Goal: Task Accomplishment & Management: Use online tool/utility

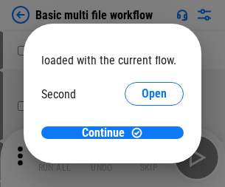
click at [142, 133] on span "Open" at bounding box center [154, 139] width 25 height 12
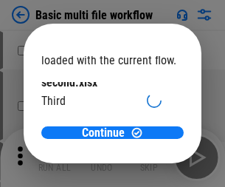
scroll to position [42, 0]
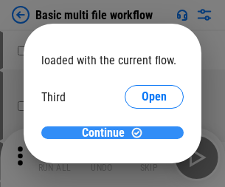
click at [107, 133] on span "Continue" at bounding box center [103, 133] width 43 height 12
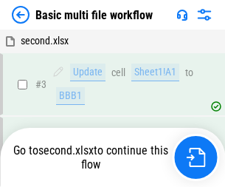
scroll to position [254, 0]
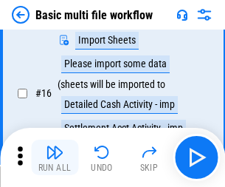
click at [55, 157] on img "button" at bounding box center [55, 152] width 18 height 18
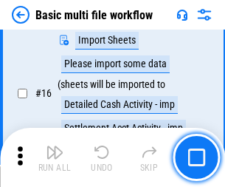
scroll to position [984, 0]
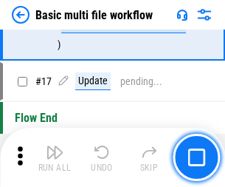
click at [55, 157] on img "button" at bounding box center [55, 152] width 18 height 18
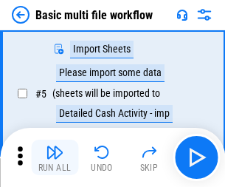
click at [55, 157] on img "button" at bounding box center [55, 152] width 18 height 18
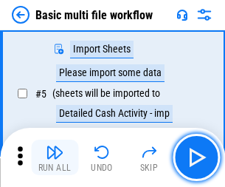
scroll to position [254, 0]
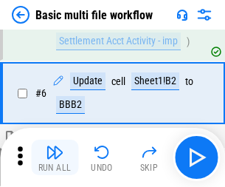
click at [55, 157] on img "button" at bounding box center [55, 152] width 18 height 18
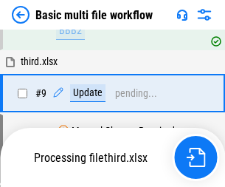
scroll to position [619, 0]
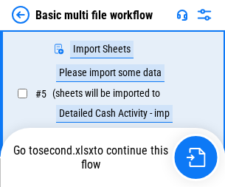
scroll to position [254, 0]
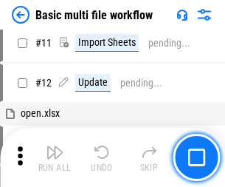
click at [55, 157] on img "button" at bounding box center [55, 152] width 18 height 18
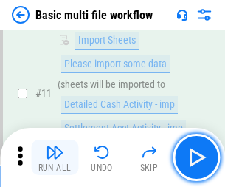
scroll to position [619, 0]
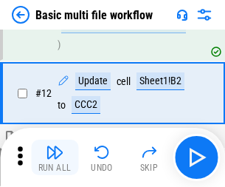
click at [55, 157] on img "button" at bounding box center [55, 152] width 18 height 18
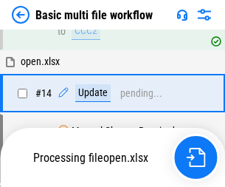
scroll to position [880, 0]
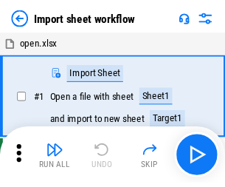
scroll to position [5, 0]
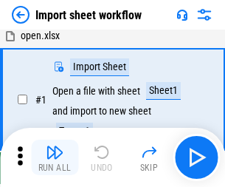
click at [55, 157] on img "button" at bounding box center [55, 152] width 18 height 18
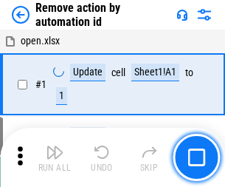
scroll to position [55, 0]
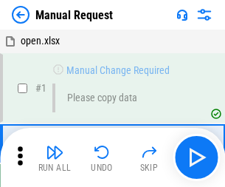
scroll to position [50, 0]
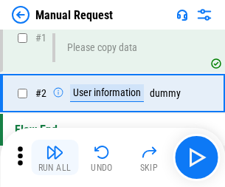
click at [55, 157] on img "button" at bounding box center [55, 152] width 18 height 18
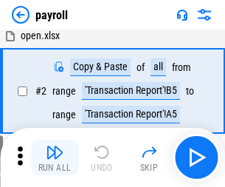
click at [55, 157] on img "button" at bounding box center [55, 152] width 18 height 18
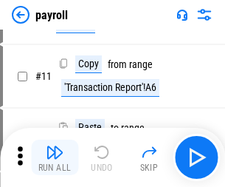
scroll to position [107, 0]
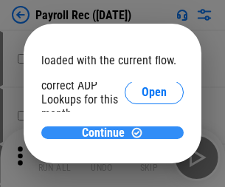
click at [107, 132] on span "Continue" at bounding box center [103, 133] width 43 height 12
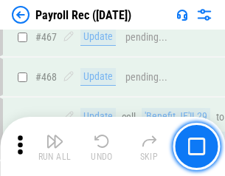
scroll to position [7879, 0]
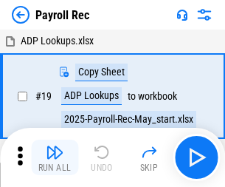
click at [55, 157] on img "button" at bounding box center [55, 152] width 18 height 18
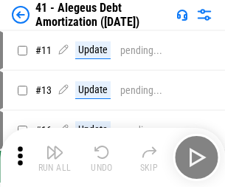
click at [55, 157] on img "button" at bounding box center [55, 152] width 18 height 18
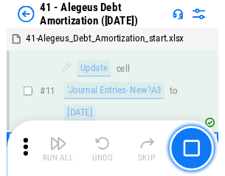
scroll to position [183, 0]
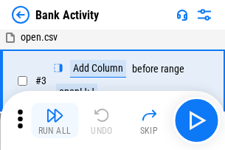
click at [55, 121] on img "button" at bounding box center [55, 115] width 18 height 18
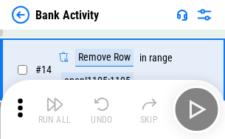
scroll to position [333, 0]
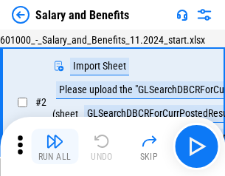
click at [55, 146] on img "button" at bounding box center [55, 141] width 18 height 18
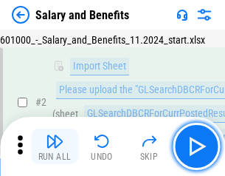
scroll to position [107, 0]
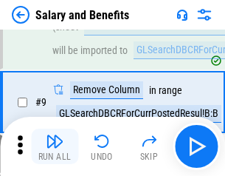
click at [55, 146] on img "button" at bounding box center [55, 141] width 18 height 18
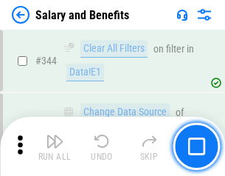
scroll to position [6923, 0]
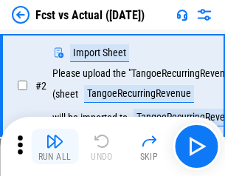
click at [55, 146] on img "button" at bounding box center [55, 141] width 18 height 18
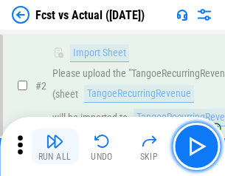
scroll to position [138, 0]
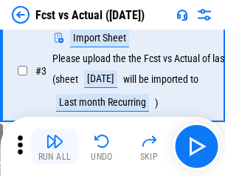
click at [55, 146] on img "button" at bounding box center [55, 141] width 18 height 18
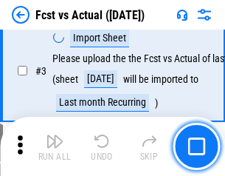
scroll to position [222, 0]
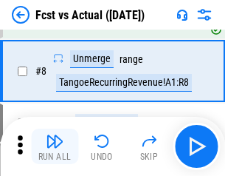
click at [55, 146] on img "button" at bounding box center [55, 141] width 18 height 18
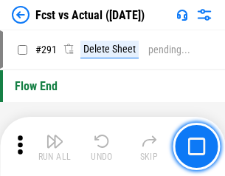
scroll to position [6997, 0]
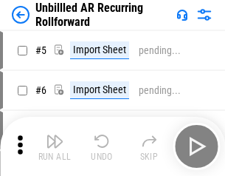
click at [55, 146] on img "button" at bounding box center [55, 141] width 18 height 18
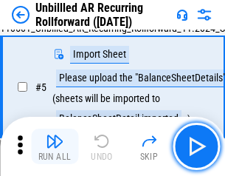
scroll to position [139, 0]
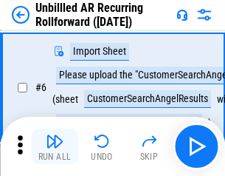
click at [55, 146] on img "button" at bounding box center [55, 141] width 18 height 18
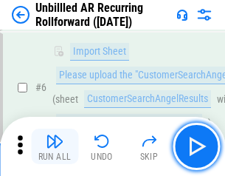
scroll to position [238, 0]
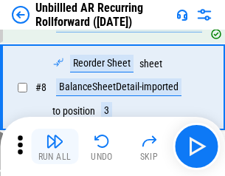
click at [55, 146] on img "button" at bounding box center [55, 141] width 18 height 18
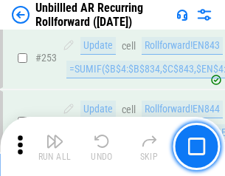
scroll to position [5022, 0]
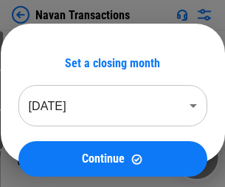
click at [55, 146] on img "button" at bounding box center [55, 152] width 18 height 18
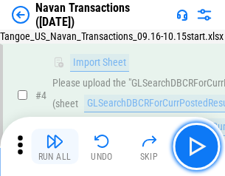
scroll to position [127, 0]
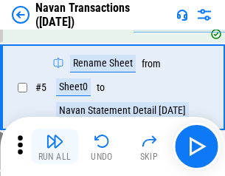
click at [55, 146] on img "button" at bounding box center [55, 141] width 18 height 18
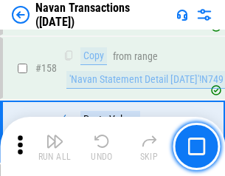
scroll to position [4794, 0]
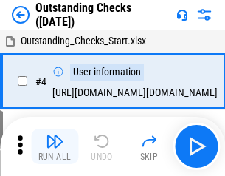
click at [55, 146] on img "button" at bounding box center [55, 141] width 18 height 18
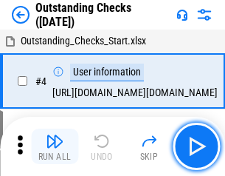
scroll to position [155, 0]
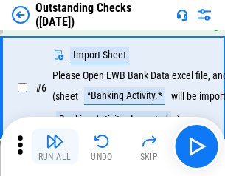
click at [55, 146] on img "button" at bounding box center [55, 141] width 18 height 18
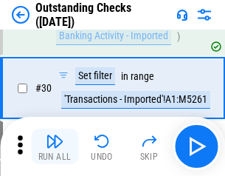
click at [55, 146] on img "button" at bounding box center [55, 141] width 18 height 18
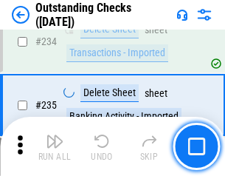
scroll to position [4490, 0]
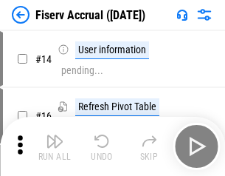
click at [55, 146] on img "button" at bounding box center [55, 141] width 18 height 18
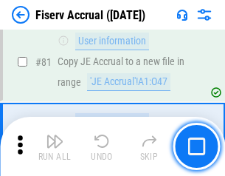
scroll to position [1943, 0]
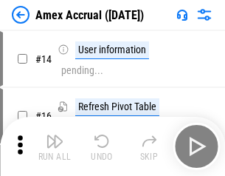
click at [55, 146] on img "button" at bounding box center [55, 141] width 18 height 18
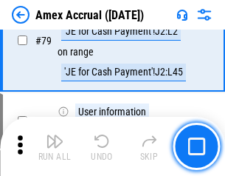
scroll to position [1919, 0]
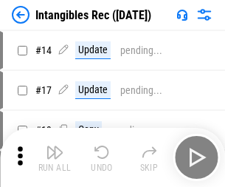
click at [55, 157] on img "button" at bounding box center [55, 152] width 18 height 18
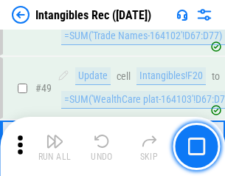
scroll to position [576, 0]
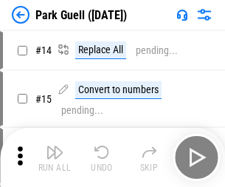
click at [55, 146] on img "button" at bounding box center [55, 152] width 18 height 18
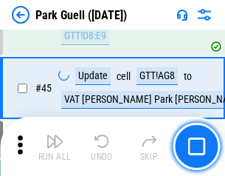
scroll to position [1849, 0]
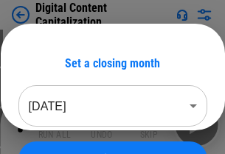
click at [55, 124] on img "button" at bounding box center [55, 119] width 18 height 18
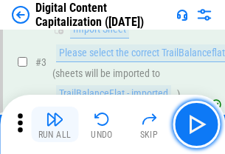
scroll to position [138, 0]
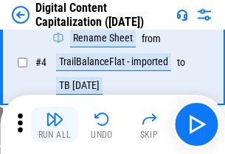
click at [55, 124] on img "button" at bounding box center [55, 119] width 18 height 18
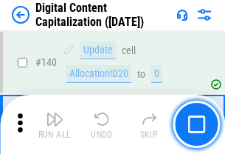
scroll to position [1568, 0]
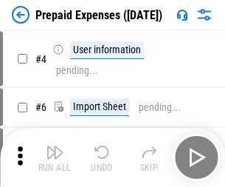
click at [55, 146] on img "button" at bounding box center [55, 152] width 18 height 18
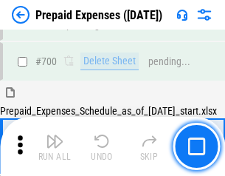
scroll to position [4065, 0]
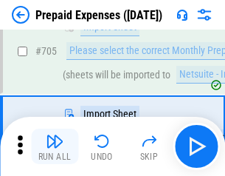
click at [55, 146] on img "button" at bounding box center [55, 141] width 18 height 18
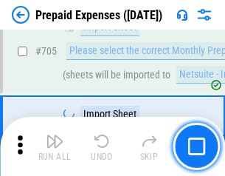
scroll to position [4141, 0]
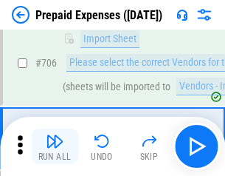
click at [55, 146] on img "button" at bounding box center [55, 141] width 18 height 18
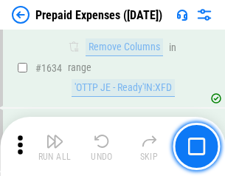
scroll to position [14395, 0]
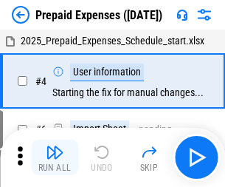
click at [55, 157] on img "button" at bounding box center [55, 152] width 18 height 18
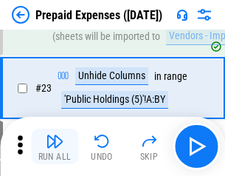
click at [55, 146] on img "button" at bounding box center [55, 141] width 18 height 18
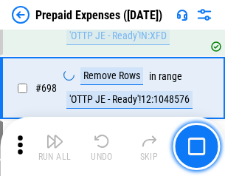
scroll to position [5148, 0]
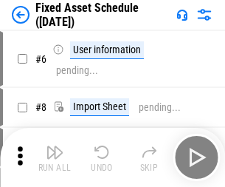
click at [55, 157] on img "button" at bounding box center [55, 152] width 18 height 18
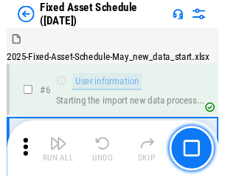
scroll to position [155, 0]
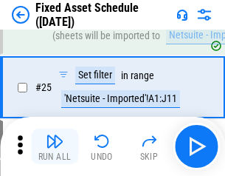
click at [55, 146] on img "button" at bounding box center [55, 141] width 18 height 18
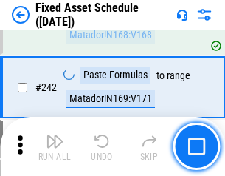
scroll to position [4580, 0]
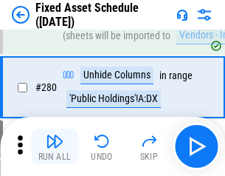
click at [55, 146] on img "button" at bounding box center [55, 141] width 18 height 18
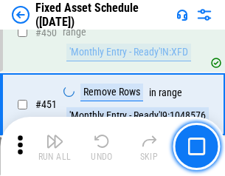
scroll to position [6609, 0]
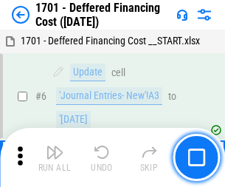
scroll to position [177, 0]
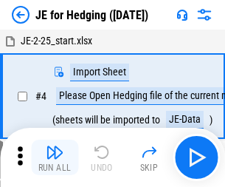
click at [55, 146] on img "button" at bounding box center [55, 152] width 18 height 18
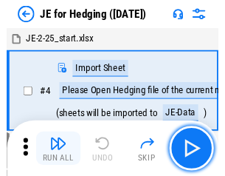
scroll to position [84, 0]
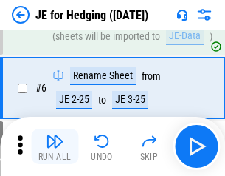
click at [55, 146] on img "button" at bounding box center [55, 141] width 18 height 18
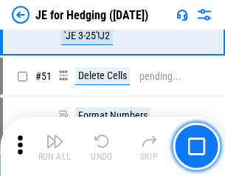
scroll to position [957, 0]
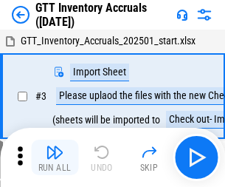
click at [55, 146] on img "button" at bounding box center [55, 152] width 18 height 18
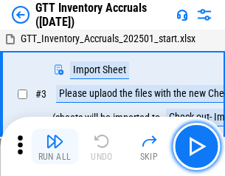
scroll to position [95, 0]
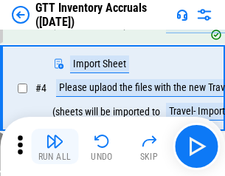
click at [55, 146] on img "button" at bounding box center [55, 141] width 18 height 18
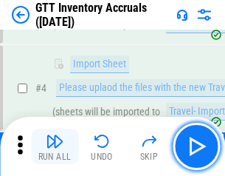
scroll to position [171, 0]
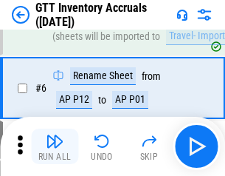
click at [55, 146] on img "button" at bounding box center [55, 141] width 18 height 18
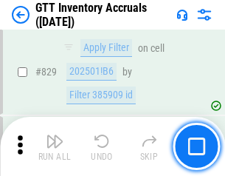
scroll to position [11222, 0]
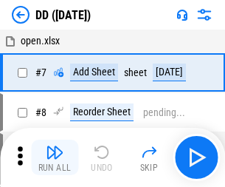
click at [55, 157] on img "button" at bounding box center [55, 152] width 18 height 18
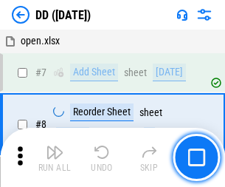
scroll to position [143, 0]
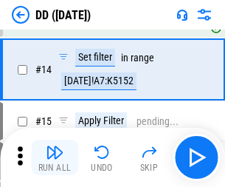
click at [55, 157] on img "button" at bounding box center [55, 152] width 18 height 18
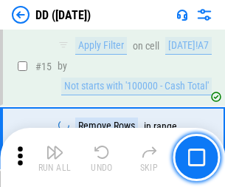
scroll to position [380, 0]
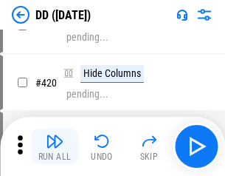
click at [55, 146] on img "button" at bounding box center [55, 141] width 18 height 18
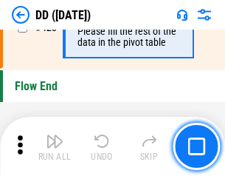
scroll to position [7076, 0]
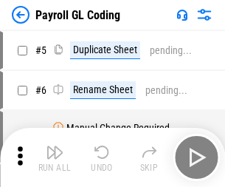
click at [55, 157] on img "button" at bounding box center [55, 152] width 18 height 18
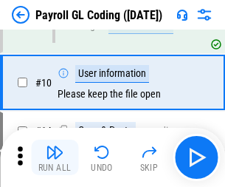
click at [55, 157] on img "button" at bounding box center [55, 152] width 18 height 18
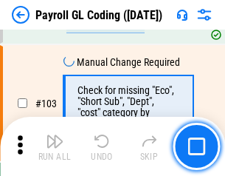
scroll to position [3469, 0]
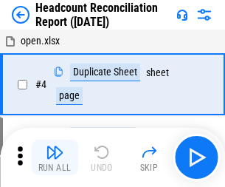
click at [55, 157] on img "button" at bounding box center [55, 152] width 18 height 18
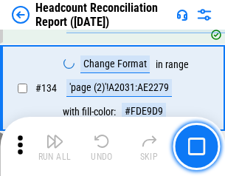
scroll to position [1777, 0]
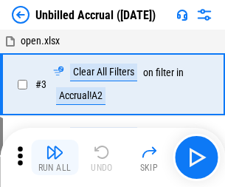
click at [55, 157] on img "button" at bounding box center [55, 152] width 18 height 18
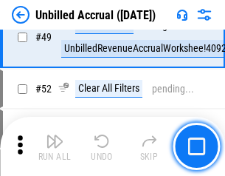
scroll to position [1341, 0]
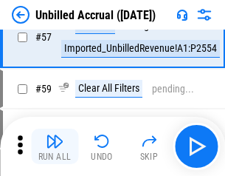
click at [55, 146] on img "button" at bounding box center [55, 141] width 18 height 18
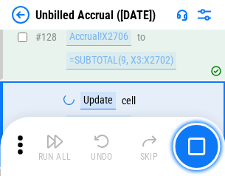
scroll to position [4404, 0]
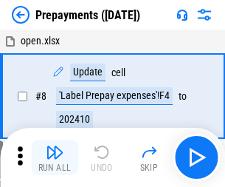
click at [55, 157] on img "button" at bounding box center [55, 152] width 18 height 18
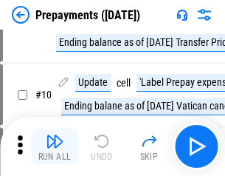
scroll to position [92, 0]
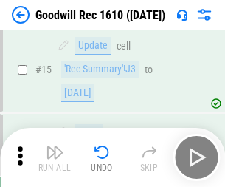
scroll to position [253, 0]
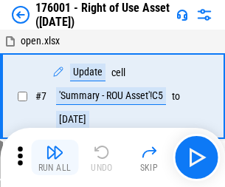
click at [55, 157] on img "button" at bounding box center [55, 152] width 18 height 18
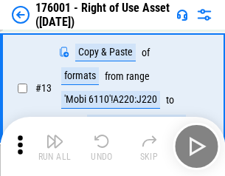
scroll to position [95, 0]
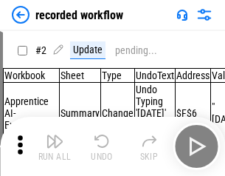
click at [55, 146] on img "button" at bounding box center [55, 141] width 18 height 18
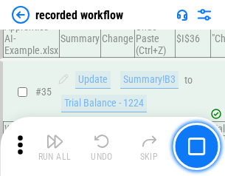
scroll to position [4621, 0]
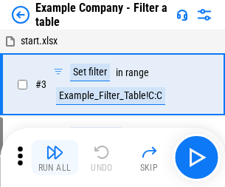
click at [55, 157] on img "button" at bounding box center [55, 152] width 18 height 18
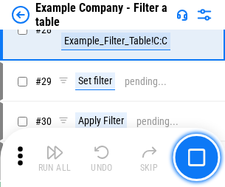
scroll to position [1353, 0]
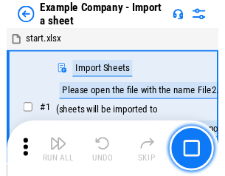
scroll to position [124, 0]
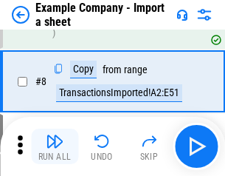
click at [55, 146] on img "button" at bounding box center [55, 141] width 18 height 18
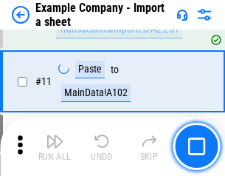
scroll to position [327, 0]
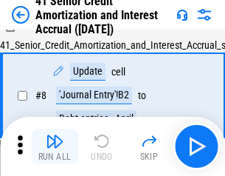
click at [55, 146] on img "button" at bounding box center [55, 141] width 18 height 18
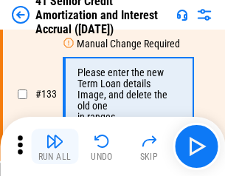
click at [55, 146] on img "button" at bounding box center [55, 141] width 18 height 18
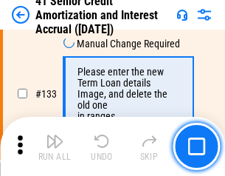
scroll to position [1545, 0]
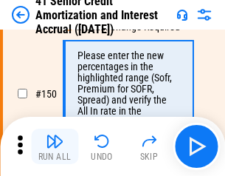
click at [55, 146] on img "button" at bounding box center [55, 141] width 18 height 18
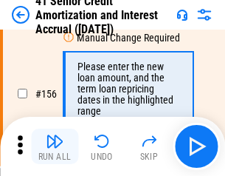
click at [55, 146] on img "button" at bounding box center [55, 141] width 18 height 18
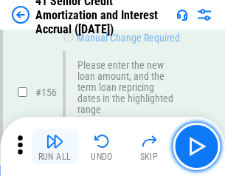
scroll to position [1802, 0]
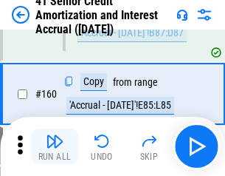
click at [55, 146] on img "button" at bounding box center [55, 141] width 18 height 18
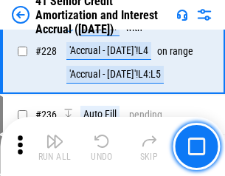
scroll to position [3311, 0]
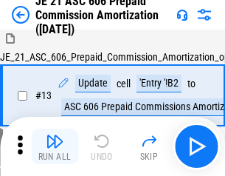
click at [55, 146] on img "button" at bounding box center [55, 141] width 18 height 18
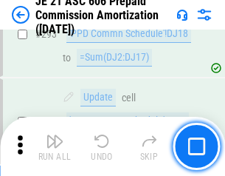
scroll to position [2721, 0]
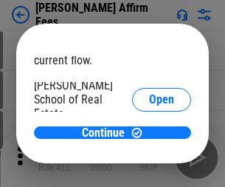
click at [149, 172] on span "Open" at bounding box center [161, 178] width 25 height 12
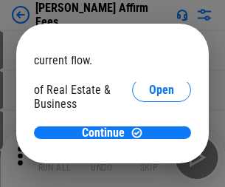
click at [149, 155] on span "Open" at bounding box center [161, 161] width 25 height 12
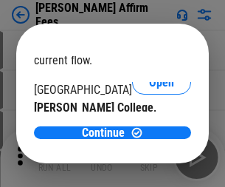
click at [149, 138] on span "Open" at bounding box center [161, 144] width 25 height 12
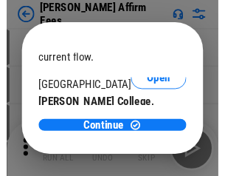
scroll to position [232, 0]
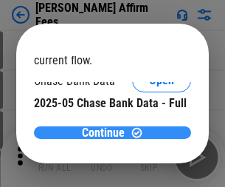
click at [107, 132] on span "Continue" at bounding box center [103, 133] width 43 height 12
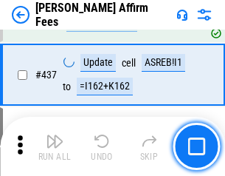
scroll to position [3401, 0]
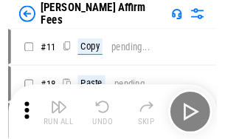
scroll to position [15, 0]
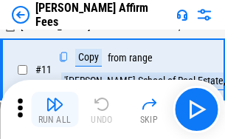
click at [55, 109] on img "button" at bounding box center [55, 104] width 18 height 18
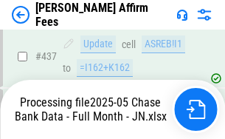
scroll to position [3826, 0]
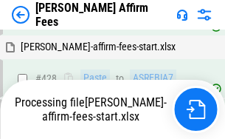
scroll to position [3292, 0]
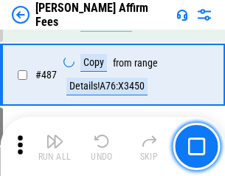
scroll to position [3859, 0]
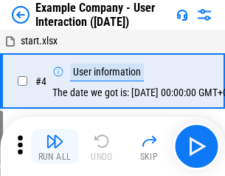
click at [55, 146] on img "button" at bounding box center [55, 141] width 18 height 18
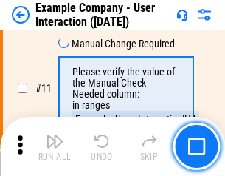
scroll to position [320, 0]
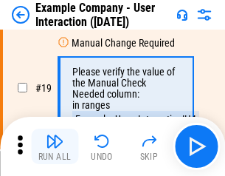
click at [55, 146] on img "button" at bounding box center [55, 141] width 18 height 18
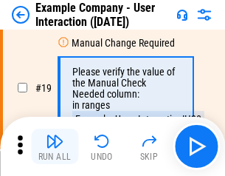
click at [55, 146] on img "button" at bounding box center [55, 141] width 18 height 18
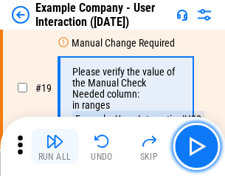
scroll to position [408, 0]
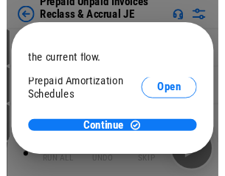
scroll to position [88, 0]
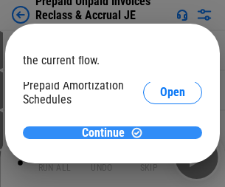
click at [107, 132] on span "Continue" at bounding box center [103, 133] width 43 height 12
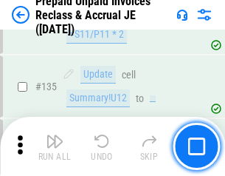
scroll to position [1916, 0]
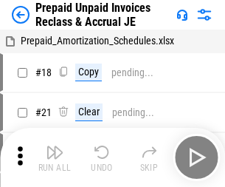
click at [55, 146] on img "button" at bounding box center [55, 152] width 18 height 18
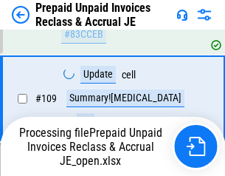
scroll to position [1056, 0]
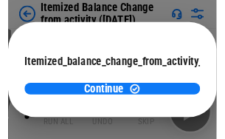
scroll to position [108, 0]
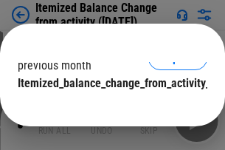
click at [107, 107] on span "Continue" at bounding box center [103, 113] width 43 height 12
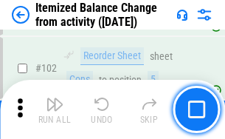
scroll to position [2473, 0]
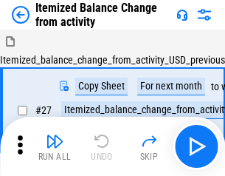
scroll to position [23, 0]
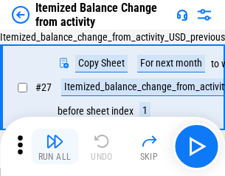
click at [55, 146] on img "button" at bounding box center [55, 141] width 18 height 18
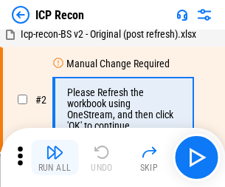
click at [55, 157] on img "button" at bounding box center [55, 152] width 18 height 18
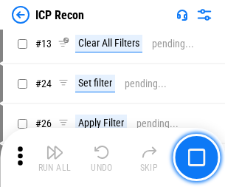
click at [55, 157] on img "button" at bounding box center [55, 152] width 18 height 18
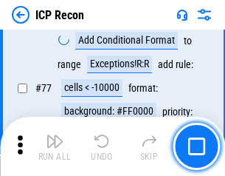
scroll to position [1328, 0]
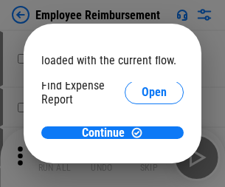
click at [142, 172] on span "Open" at bounding box center [154, 178] width 25 height 12
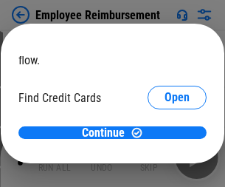
scroll to position [86, 0]
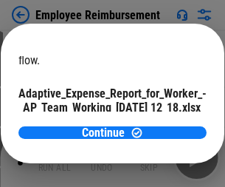
click at [165, 124] on span "Open" at bounding box center [177, 130] width 25 height 12
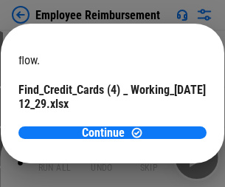
scroll to position [154, 0]
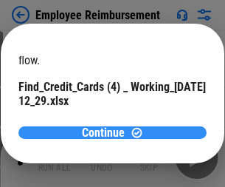
click at [107, 132] on span "Continue" at bounding box center [103, 133] width 43 height 12
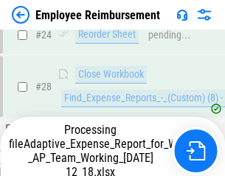
scroll to position [691, 0]
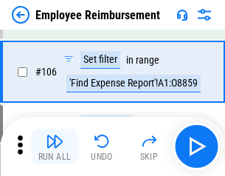
click at [55, 146] on img "button" at bounding box center [55, 141] width 18 height 18
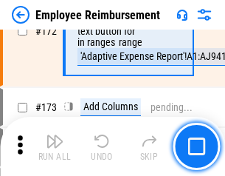
click at [55, 146] on img "button" at bounding box center [55, 141] width 18 height 18
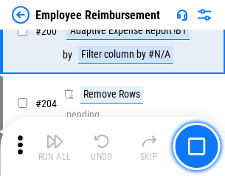
scroll to position [3741, 0]
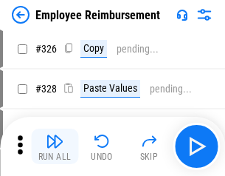
click at [55, 146] on img "button" at bounding box center [55, 141] width 18 height 18
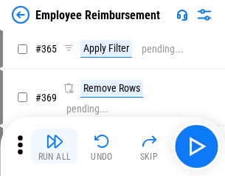
click at [55, 146] on img "button" at bounding box center [55, 141] width 18 height 18
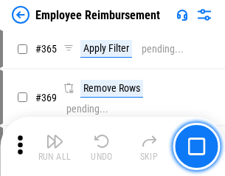
scroll to position [7622, 0]
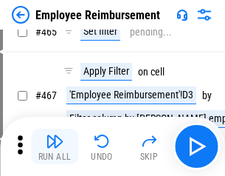
click at [55, 146] on img "button" at bounding box center [55, 141] width 18 height 18
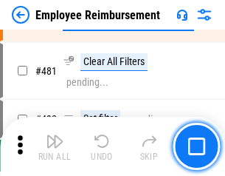
scroll to position [9131, 0]
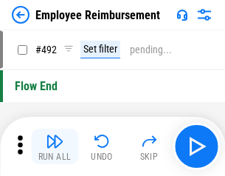
click at [55, 146] on img "button" at bounding box center [55, 141] width 18 height 18
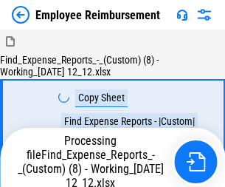
scroll to position [50, 0]
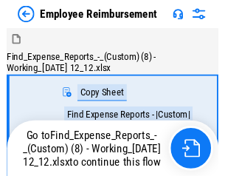
scroll to position [50, 0]
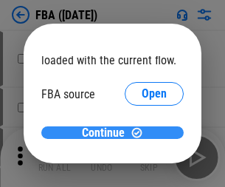
click at [107, 133] on span "Continue" at bounding box center [103, 133] width 43 height 12
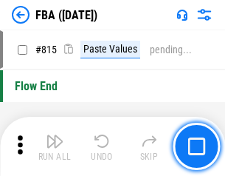
scroll to position [13108, 0]
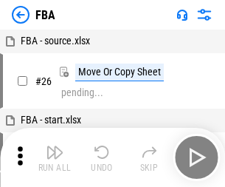
scroll to position [15, 0]
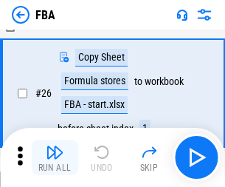
click at [55, 157] on img "button" at bounding box center [55, 152] width 18 height 18
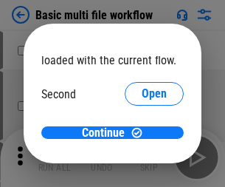
click at [142, 133] on span "Open" at bounding box center [154, 139] width 25 height 12
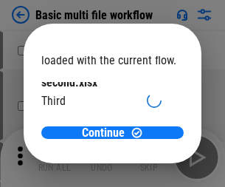
scroll to position [42, 0]
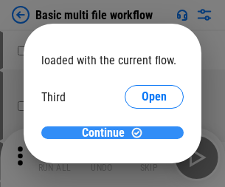
click at [107, 133] on span "Continue" at bounding box center [103, 133] width 43 height 12
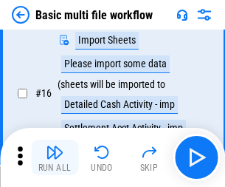
click at [55, 157] on img "button" at bounding box center [55, 152] width 18 height 18
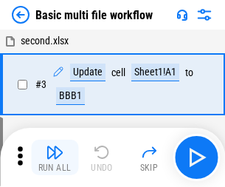
click at [55, 157] on img "button" at bounding box center [55, 152] width 18 height 18
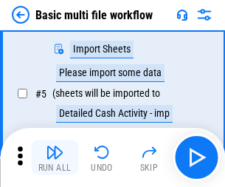
click at [55, 157] on img "button" at bounding box center [55, 152] width 18 height 18
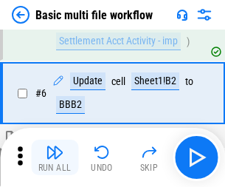
click at [55, 157] on img "button" at bounding box center [55, 152] width 18 height 18
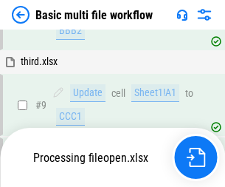
scroll to position [693, 0]
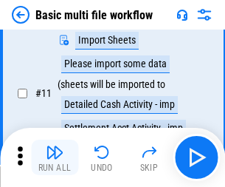
click at [55, 157] on img "button" at bounding box center [55, 152] width 18 height 18
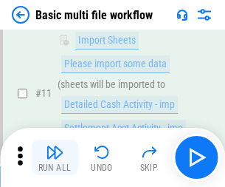
click at [55, 157] on img "button" at bounding box center [55, 152] width 18 height 18
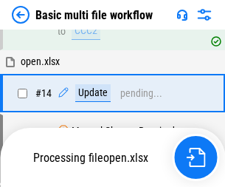
scroll to position [773, 0]
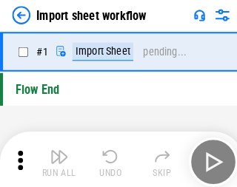
click at [55, 157] on img "button" at bounding box center [58, 152] width 18 height 18
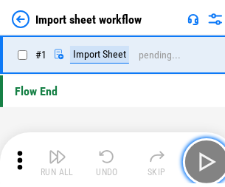
scroll to position [5, 0]
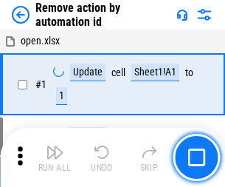
scroll to position [55, 0]
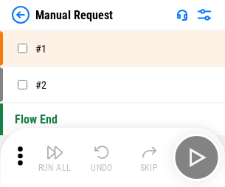
click at [55, 157] on img "button" at bounding box center [55, 152] width 18 height 18
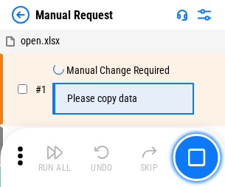
scroll to position [50, 0]
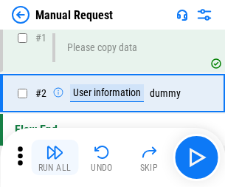
click at [55, 157] on img "button" at bounding box center [55, 152] width 18 height 18
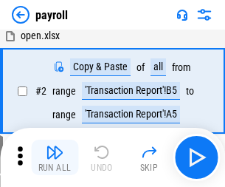
click at [55, 157] on img "button" at bounding box center [55, 152] width 18 height 18
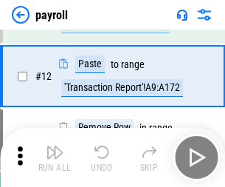
scroll to position [107, 0]
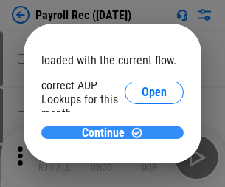
click at [107, 132] on span "Continue" at bounding box center [103, 133] width 43 height 12
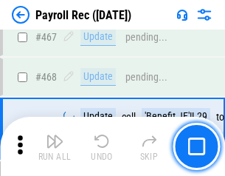
scroll to position [7879, 0]
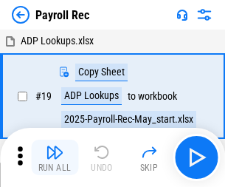
click at [55, 157] on img "button" at bounding box center [55, 152] width 18 height 18
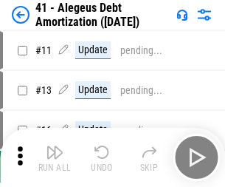
click at [55, 157] on img "button" at bounding box center [55, 152] width 18 height 18
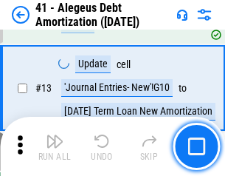
scroll to position [183, 0]
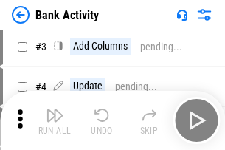
click at [55, 121] on img "button" at bounding box center [55, 115] width 18 height 18
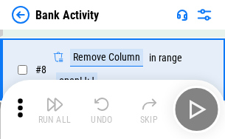
scroll to position [269, 0]
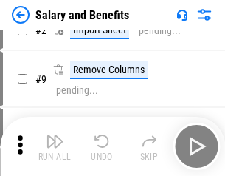
click at [55, 146] on img "button" at bounding box center [55, 141] width 18 height 18
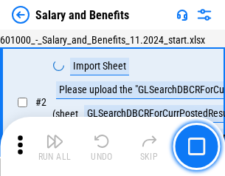
scroll to position [107, 0]
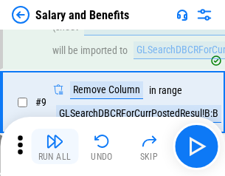
click at [55, 146] on img "button" at bounding box center [55, 141] width 18 height 18
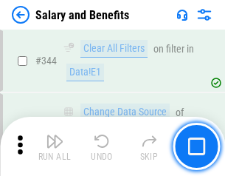
scroll to position [6923, 0]
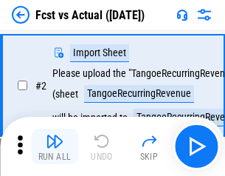
click at [55, 146] on img "button" at bounding box center [55, 141] width 18 height 18
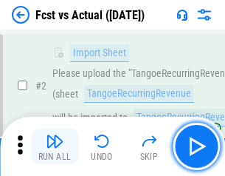
scroll to position [138, 0]
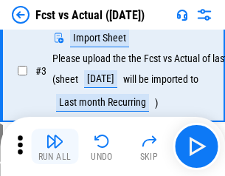
click at [55, 146] on img "button" at bounding box center [55, 141] width 18 height 18
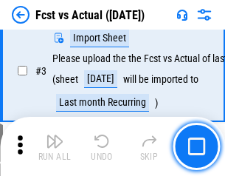
scroll to position [222, 0]
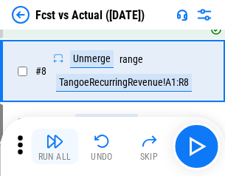
click at [55, 146] on img "button" at bounding box center [55, 141] width 18 height 18
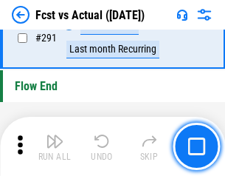
scroll to position [6997, 0]
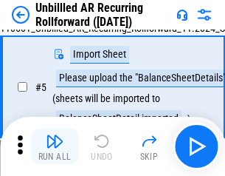
click at [55, 146] on img "button" at bounding box center [55, 141] width 18 height 18
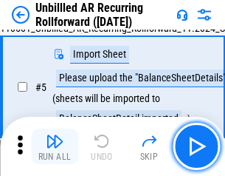
scroll to position [139, 0]
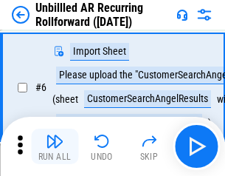
click at [55, 146] on img "button" at bounding box center [55, 141] width 18 height 18
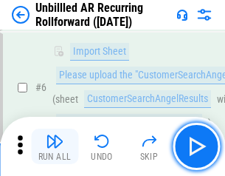
scroll to position [238, 0]
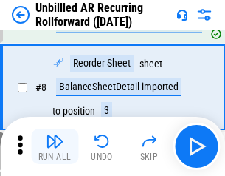
click at [55, 146] on img "button" at bounding box center [55, 141] width 18 height 18
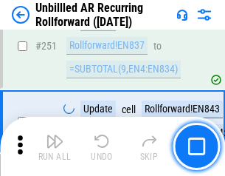
scroll to position [5022, 0]
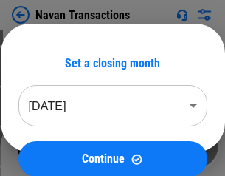
click at [55, 146] on img "button" at bounding box center [55, 141] width 18 height 18
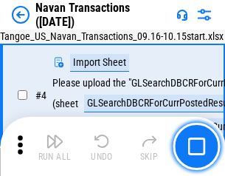
scroll to position [127, 0]
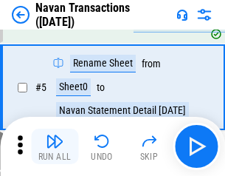
click at [55, 146] on img "button" at bounding box center [55, 141] width 18 height 18
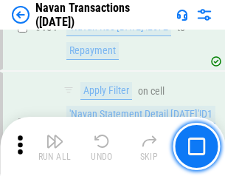
scroll to position [4794, 0]
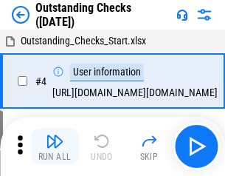
click at [55, 146] on img "button" at bounding box center [55, 141] width 18 height 18
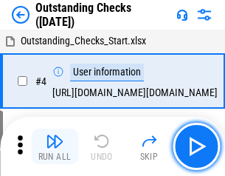
scroll to position [155, 0]
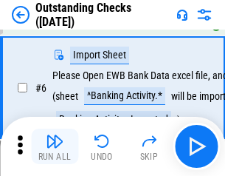
click at [55, 146] on img "button" at bounding box center [55, 141] width 18 height 18
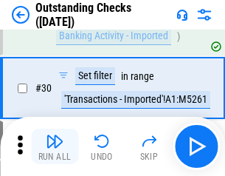
click at [55, 146] on img "button" at bounding box center [55, 141] width 18 height 18
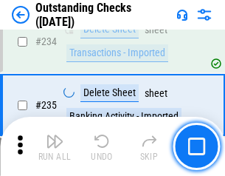
scroll to position [4490, 0]
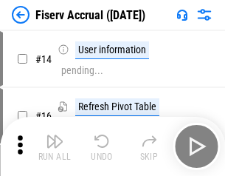
click at [55, 146] on img "button" at bounding box center [55, 141] width 18 height 18
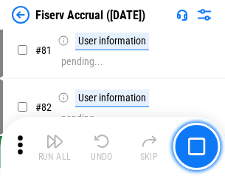
scroll to position [1943, 0]
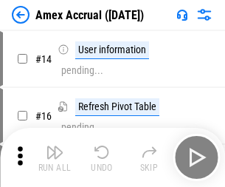
click at [55, 146] on img "button" at bounding box center [55, 152] width 18 height 18
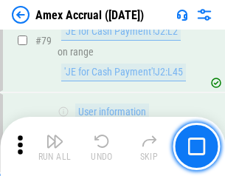
scroll to position [1919, 0]
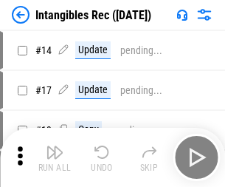
click at [55, 157] on img "button" at bounding box center [55, 152] width 18 height 18
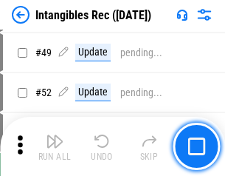
scroll to position [576, 0]
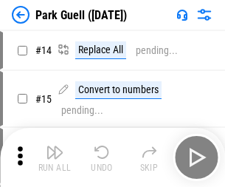
click at [55, 146] on img "button" at bounding box center [55, 152] width 18 height 18
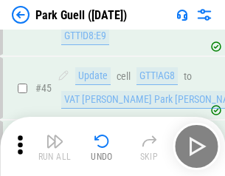
scroll to position [1849, 0]
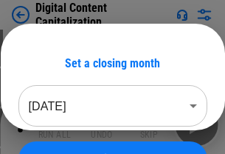
click at [55, 124] on img "button" at bounding box center [55, 119] width 18 height 18
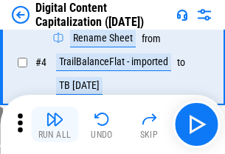
click at [55, 124] on img "button" at bounding box center [55, 119] width 18 height 18
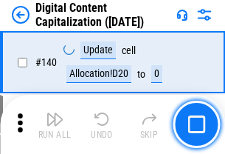
scroll to position [1568, 0]
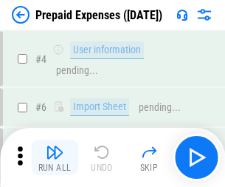
click at [55, 146] on img "button" at bounding box center [55, 152] width 18 height 18
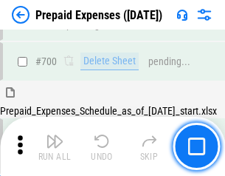
scroll to position [4065, 0]
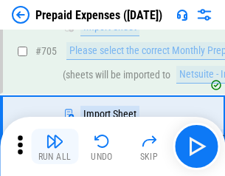
click at [55, 146] on img "button" at bounding box center [55, 141] width 18 height 18
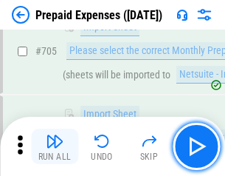
scroll to position [4141, 0]
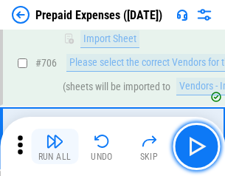
click at [55, 146] on img "button" at bounding box center [55, 141] width 18 height 18
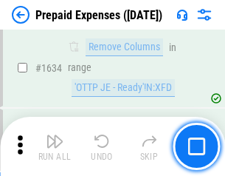
scroll to position [14395, 0]
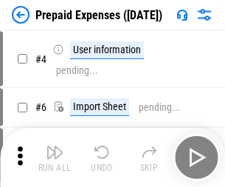
click at [55, 157] on img "button" at bounding box center [55, 152] width 18 height 18
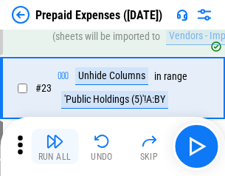
click at [55, 146] on img "button" at bounding box center [55, 141] width 18 height 18
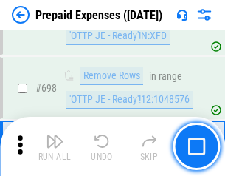
scroll to position [5148, 0]
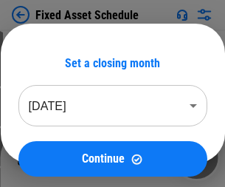
click at [55, 157] on img "button" at bounding box center [55, 152] width 18 height 18
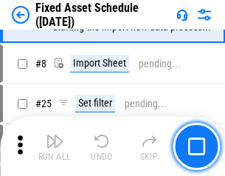
scroll to position [155, 0]
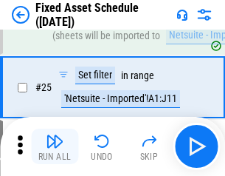
click at [55, 146] on img "button" at bounding box center [55, 141] width 18 height 18
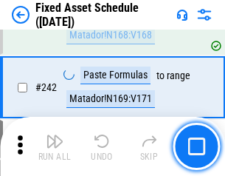
scroll to position [4580, 0]
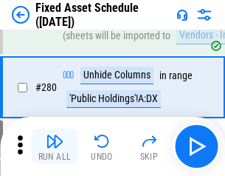
click at [55, 146] on img "button" at bounding box center [55, 141] width 18 height 18
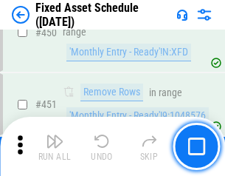
scroll to position [6609, 0]
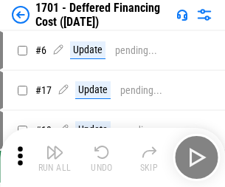
click at [55, 157] on img "button" at bounding box center [55, 152] width 18 height 18
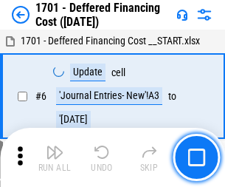
scroll to position [177, 0]
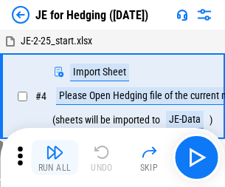
click at [55, 146] on img "button" at bounding box center [55, 152] width 18 height 18
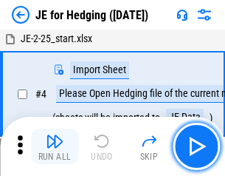
scroll to position [84, 0]
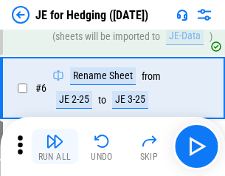
click at [55, 146] on img "button" at bounding box center [55, 141] width 18 height 18
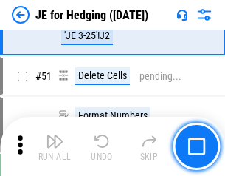
scroll to position [957, 0]
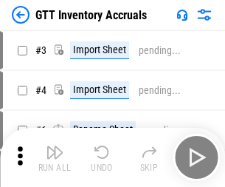
click at [55, 146] on img "button" at bounding box center [55, 152] width 18 height 18
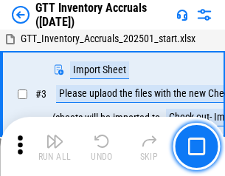
scroll to position [95, 0]
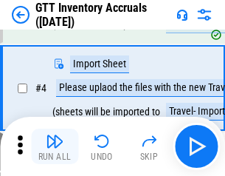
click at [55, 146] on img "button" at bounding box center [55, 141] width 18 height 18
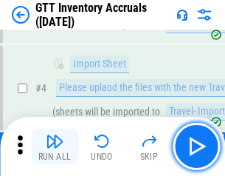
scroll to position [171, 0]
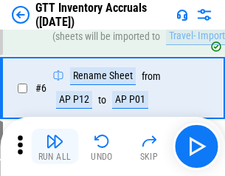
click at [55, 146] on img "button" at bounding box center [55, 141] width 18 height 18
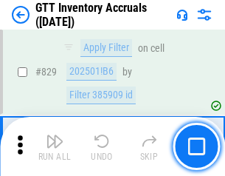
scroll to position [11222, 0]
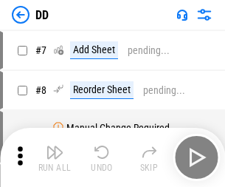
click at [55, 157] on img "button" at bounding box center [55, 152] width 18 height 18
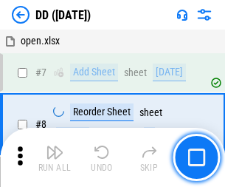
scroll to position [143, 0]
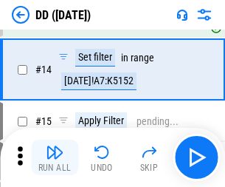
click at [55, 157] on img "button" at bounding box center [55, 152] width 18 height 18
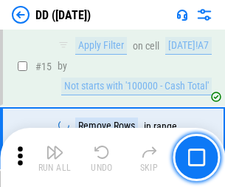
scroll to position [380, 0]
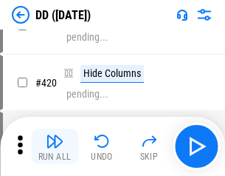
click at [55, 146] on img "button" at bounding box center [55, 141] width 18 height 18
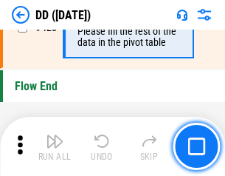
scroll to position [7076, 0]
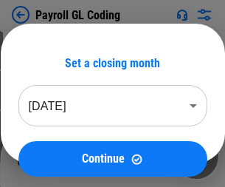
click at [55, 157] on img "button" at bounding box center [55, 152] width 18 height 18
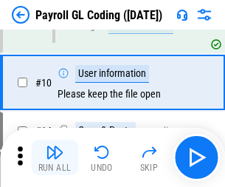
click at [55, 157] on img "button" at bounding box center [55, 152] width 18 height 18
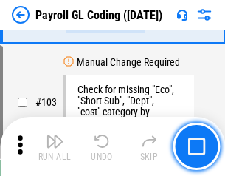
scroll to position [3469, 0]
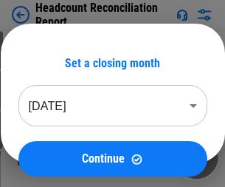
click at [55, 157] on img "button" at bounding box center [55, 152] width 18 height 18
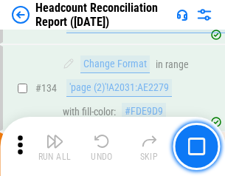
scroll to position [1777, 0]
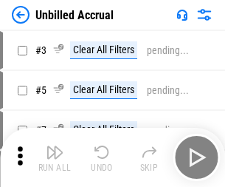
click at [55, 157] on img "button" at bounding box center [55, 152] width 18 height 18
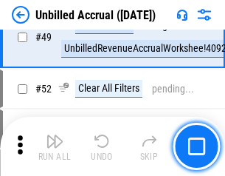
scroll to position [1341, 0]
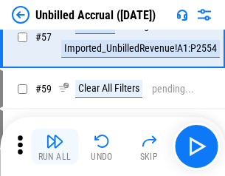
click at [55, 146] on img "button" at bounding box center [55, 141] width 18 height 18
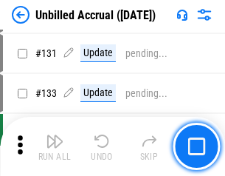
scroll to position [4404, 0]
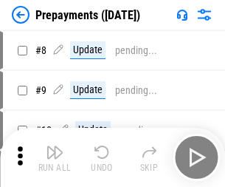
click at [55, 157] on img "button" at bounding box center [55, 152] width 18 height 18
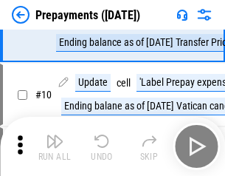
scroll to position [92, 0]
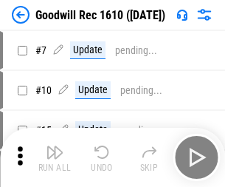
click at [55, 157] on img "button" at bounding box center [55, 152] width 18 height 18
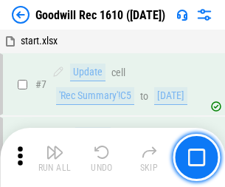
scroll to position [253, 0]
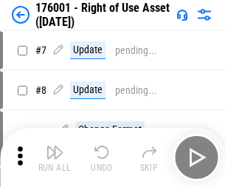
click at [55, 157] on img "button" at bounding box center [55, 152] width 18 height 18
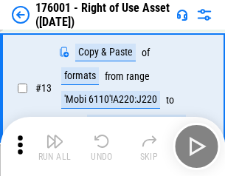
scroll to position [95, 0]
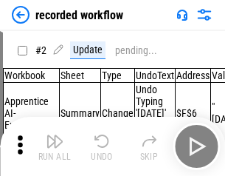
click at [55, 146] on img "button" at bounding box center [55, 141] width 18 height 18
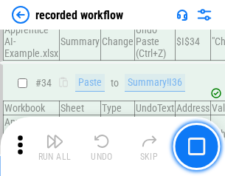
scroll to position [4621, 0]
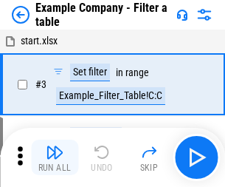
click at [55, 157] on img "button" at bounding box center [55, 152] width 18 height 18
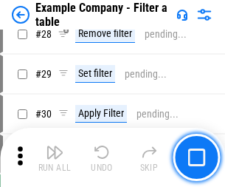
scroll to position [1353, 0]
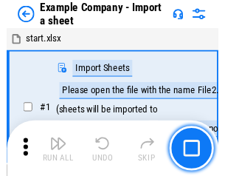
scroll to position [124, 0]
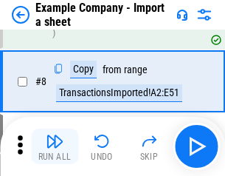
click at [55, 146] on img "button" at bounding box center [55, 141] width 18 height 18
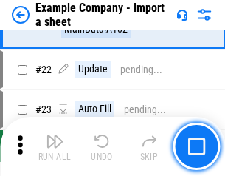
scroll to position [327, 0]
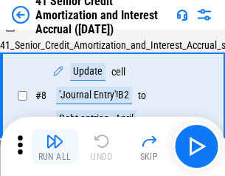
click at [55, 146] on img "button" at bounding box center [55, 141] width 18 height 18
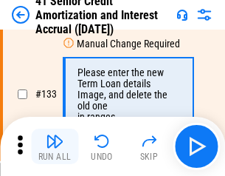
click at [55, 146] on img "button" at bounding box center [55, 141] width 18 height 18
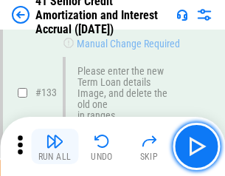
scroll to position [1545, 0]
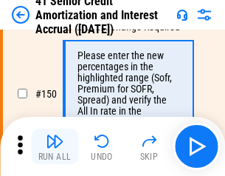
click at [55, 146] on img "button" at bounding box center [55, 141] width 18 height 18
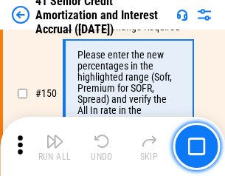
scroll to position [1700, 0]
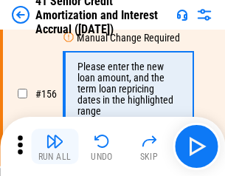
click at [55, 146] on img "button" at bounding box center [55, 141] width 18 height 18
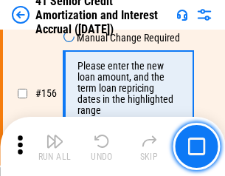
scroll to position [1802, 0]
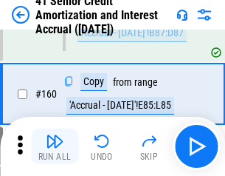
click at [55, 146] on img "button" at bounding box center [55, 141] width 18 height 18
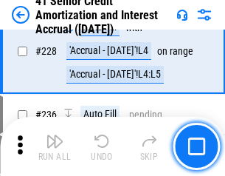
scroll to position [3311, 0]
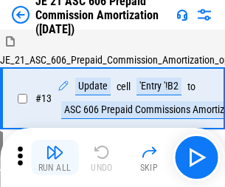
click at [55, 146] on img "button" at bounding box center [55, 152] width 18 height 18
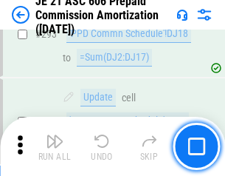
scroll to position [2721, 0]
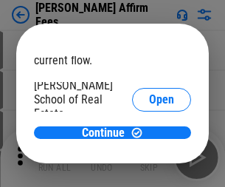
click at [149, 172] on span "Open" at bounding box center [161, 178] width 25 height 12
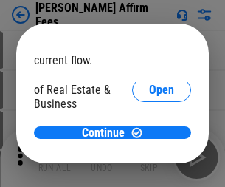
click at [149, 155] on span "Open" at bounding box center [161, 161] width 25 height 12
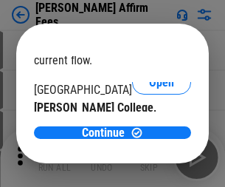
click at [149, 138] on span "Open" at bounding box center [161, 144] width 25 height 12
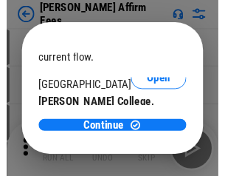
scroll to position [232, 0]
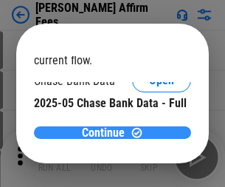
click at [107, 132] on span "Continue" at bounding box center [103, 133] width 43 height 12
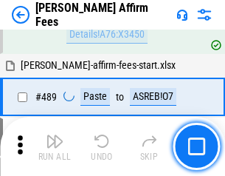
scroll to position [4020, 0]
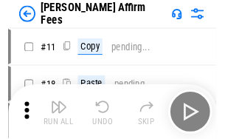
scroll to position [15, 0]
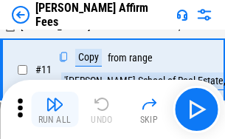
click at [55, 109] on img "button" at bounding box center [55, 104] width 18 height 18
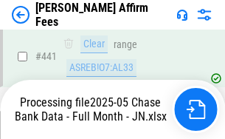
scroll to position [3878, 0]
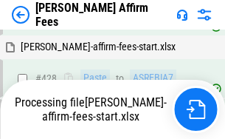
scroll to position [3878, 0]
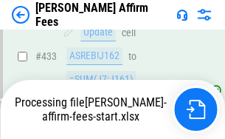
scroll to position [3878, 0]
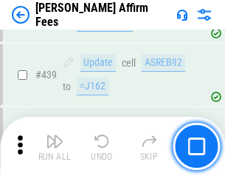
scroll to position [3859, 0]
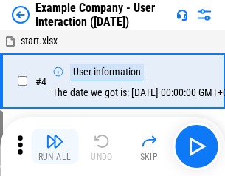
click at [55, 146] on img "button" at bounding box center [55, 141] width 18 height 18
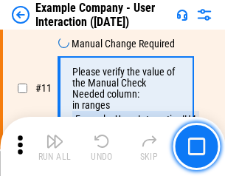
scroll to position [320, 0]
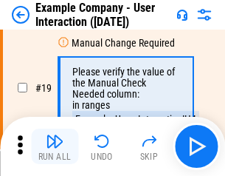
click at [55, 146] on img "button" at bounding box center [55, 141] width 18 height 18
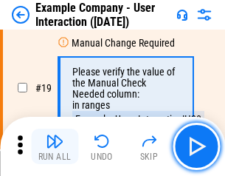
click at [55, 146] on img "button" at bounding box center [55, 141] width 18 height 18
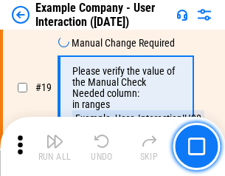
scroll to position [408, 0]
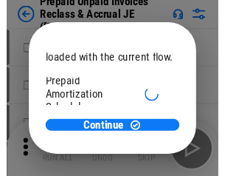
scroll to position [88, 0]
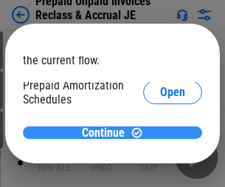
click at [107, 132] on span "Continue" at bounding box center [103, 133] width 43 height 12
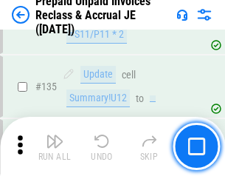
scroll to position [1916, 0]
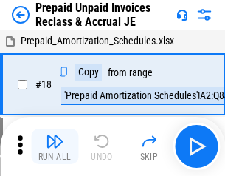
click at [55, 146] on img "button" at bounding box center [55, 141] width 18 height 18
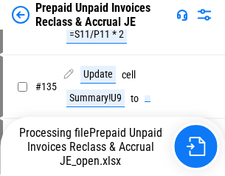
scroll to position [992, 0]
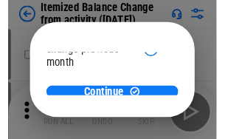
scroll to position [108, 0]
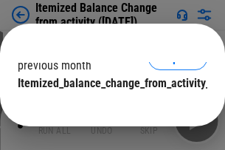
click at [107, 107] on span "Continue" at bounding box center [103, 113] width 43 height 12
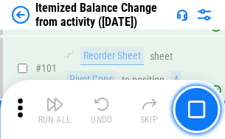
scroll to position [2473, 0]
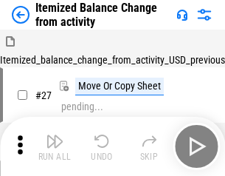
scroll to position [23, 0]
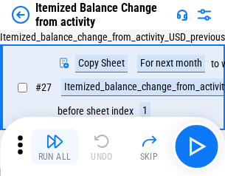
click at [55, 146] on img "button" at bounding box center [55, 141] width 18 height 18
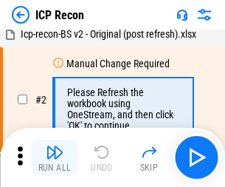
click at [55, 157] on img "button" at bounding box center [55, 152] width 18 height 18
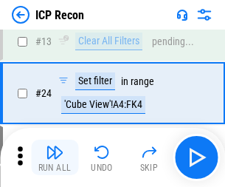
click at [55, 157] on img "button" at bounding box center [55, 152] width 18 height 18
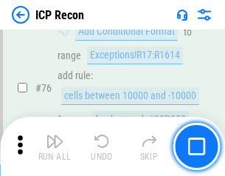
scroll to position [1328, 0]
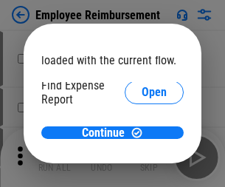
click at [142, 172] on span "Open" at bounding box center [154, 178] width 25 height 12
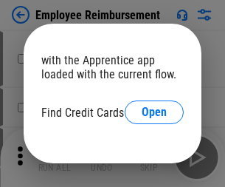
scroll to position [86, 0]
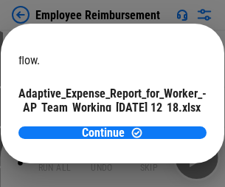
click at [165, 124] on span "Open" at bounding box center [177, 130] width 25 height 12
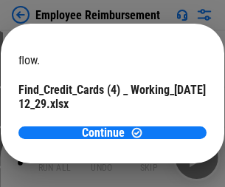
scroll to position [154, 0]
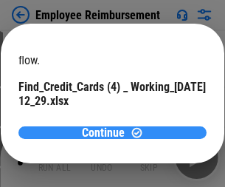
click at [107, 132] on span "Continue" at bounding box center [103, 133] width 43 height 12
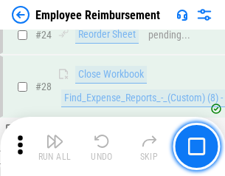
scroll to position [691, 0]
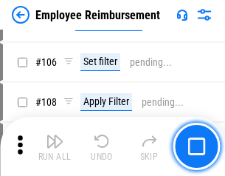
click at [55, 146] on img "button" at bounding box center [55, 141] width 18 height 18
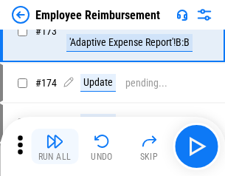
click at [55, 146] on img "button" at bounding box center [55, 141] width 18 height 18
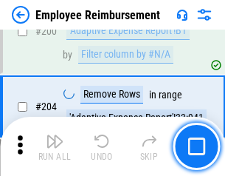
scroll to position [3741, 0]
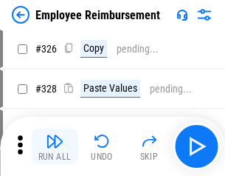
click at [55, 146] on img "button" at bounding box center [55, 141] width 18 height 18
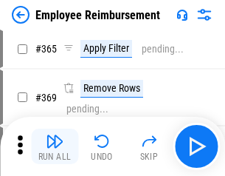
click at [55, 146] on img "button" at bounding box center [55, 141] width 18 height 18
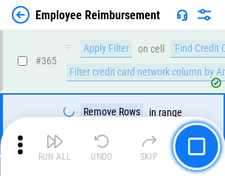
scroll to position [7622, 0]
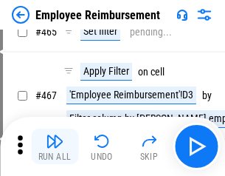
click at [55, 146] on img "button" at bounding box center [55, 141] width 18 height 18
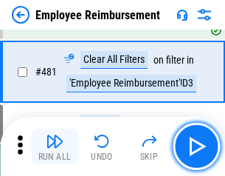
scroll to position [9131, 0]
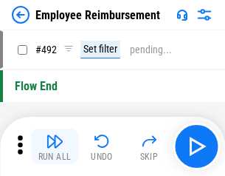
click at [55, 146] on img "button" at bounding box center [55, 141] width 18 height 18
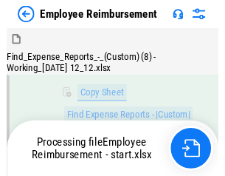
scroll to position [301, 0]
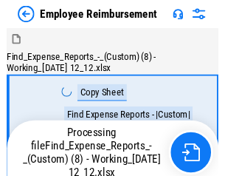
scroll to position [50, 0]
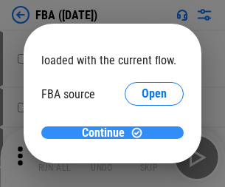
click at [107, 133] on span "Continue" at bounding box center [103, 133] width 43 height 12
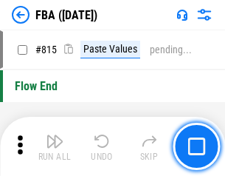
scroll to position [13172, 0]
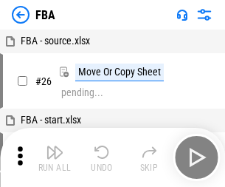
scroll to position [15, 0]
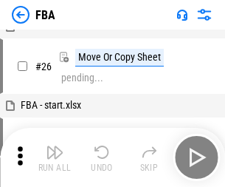
click at [55, 157] on img "button" at bounding box center [55, 152] width 18 height 18
